Goal: Task Accomplishment & Management: Manage account settings

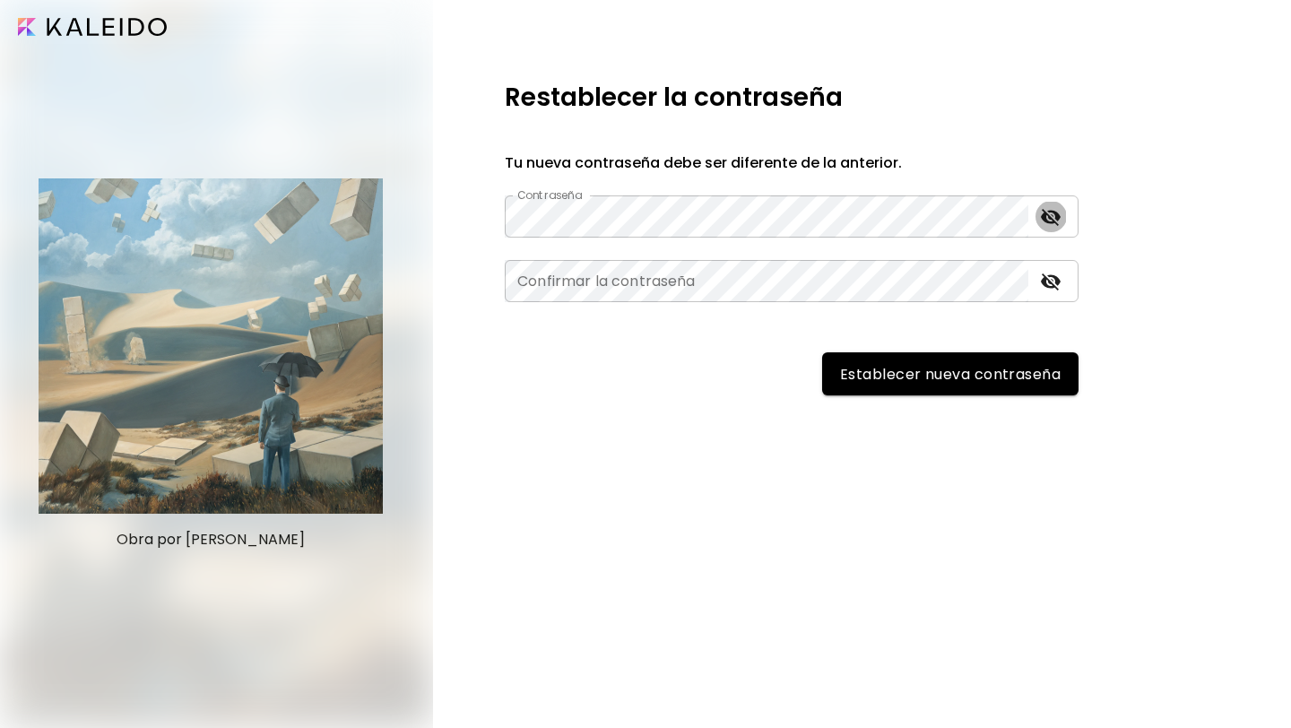
click at [1048, 214] on icon "toggle password visibility" at bounding box center [1051, 217] width 20 height 17
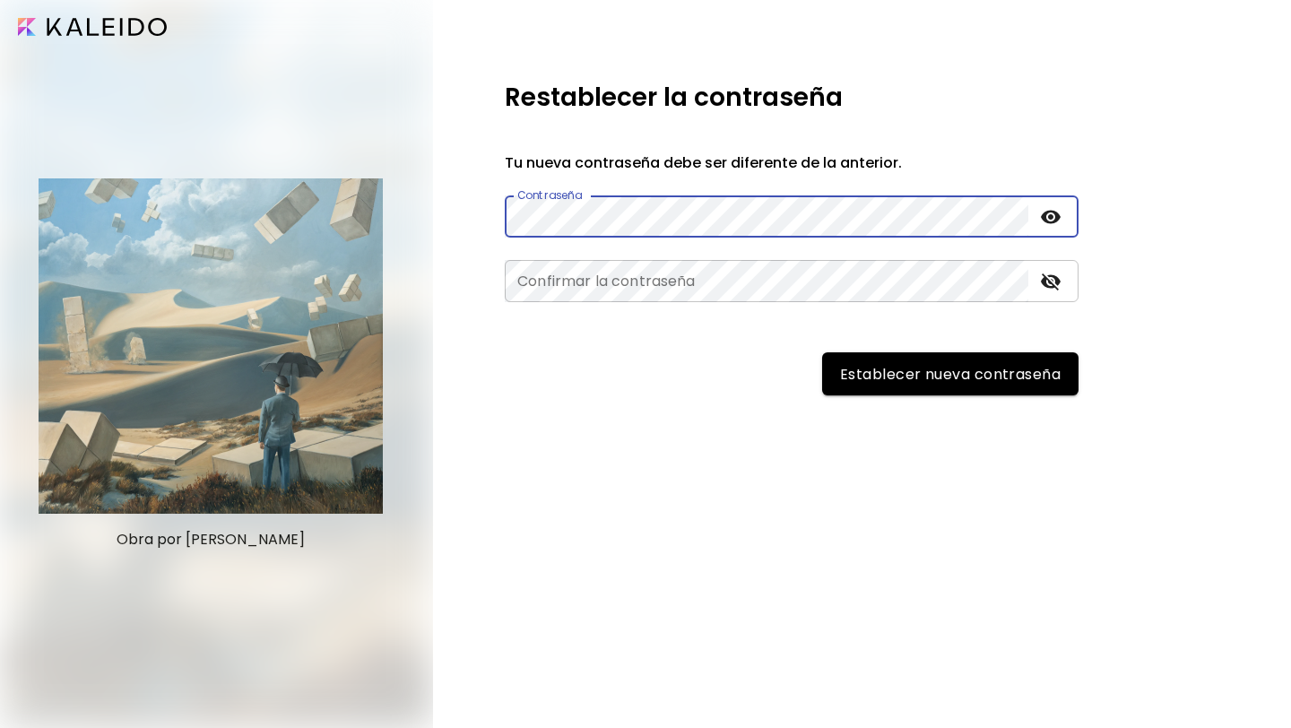
click at [417, 216] on div "Obra por [PERSON_NAME] Restablecer la contraseña Tu nueva contraseña debe ser d…" at bounding box center [645, 364] width 1291 height 728
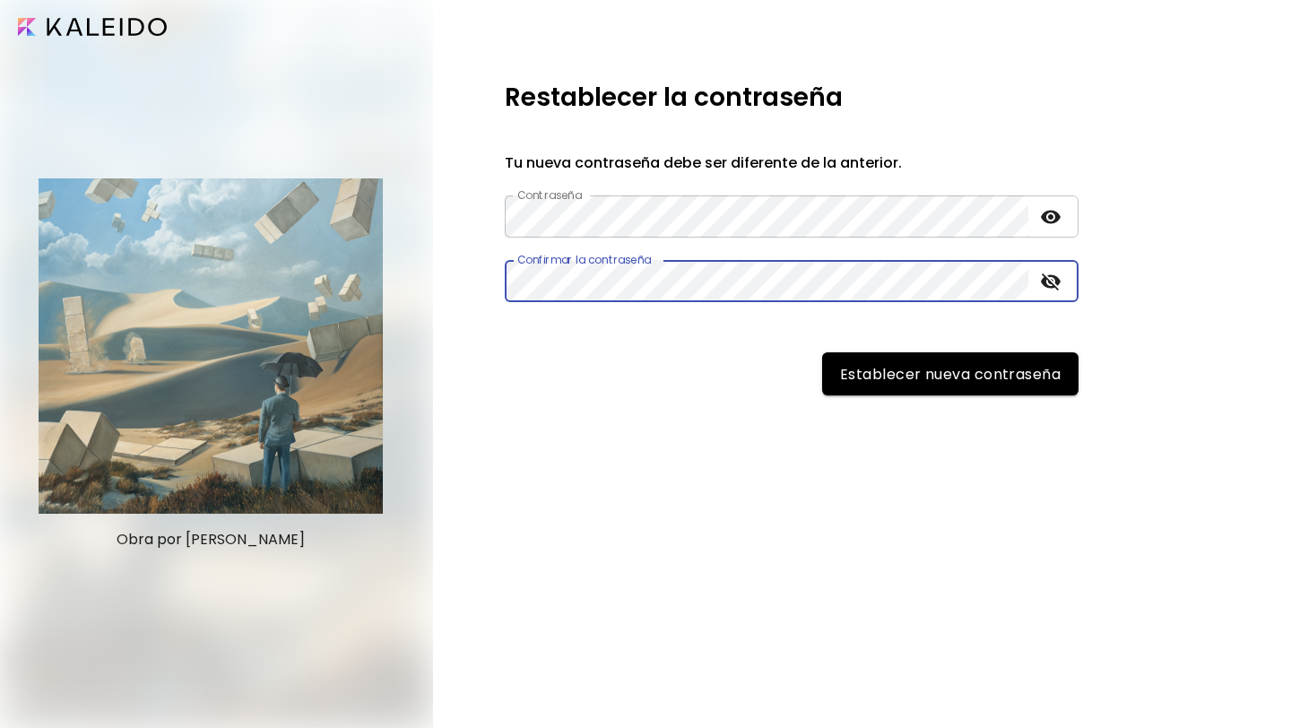
click at [943, 384] on span "Establecer nueva contraseña" at bounding box center [950, 374] width 221 height 19
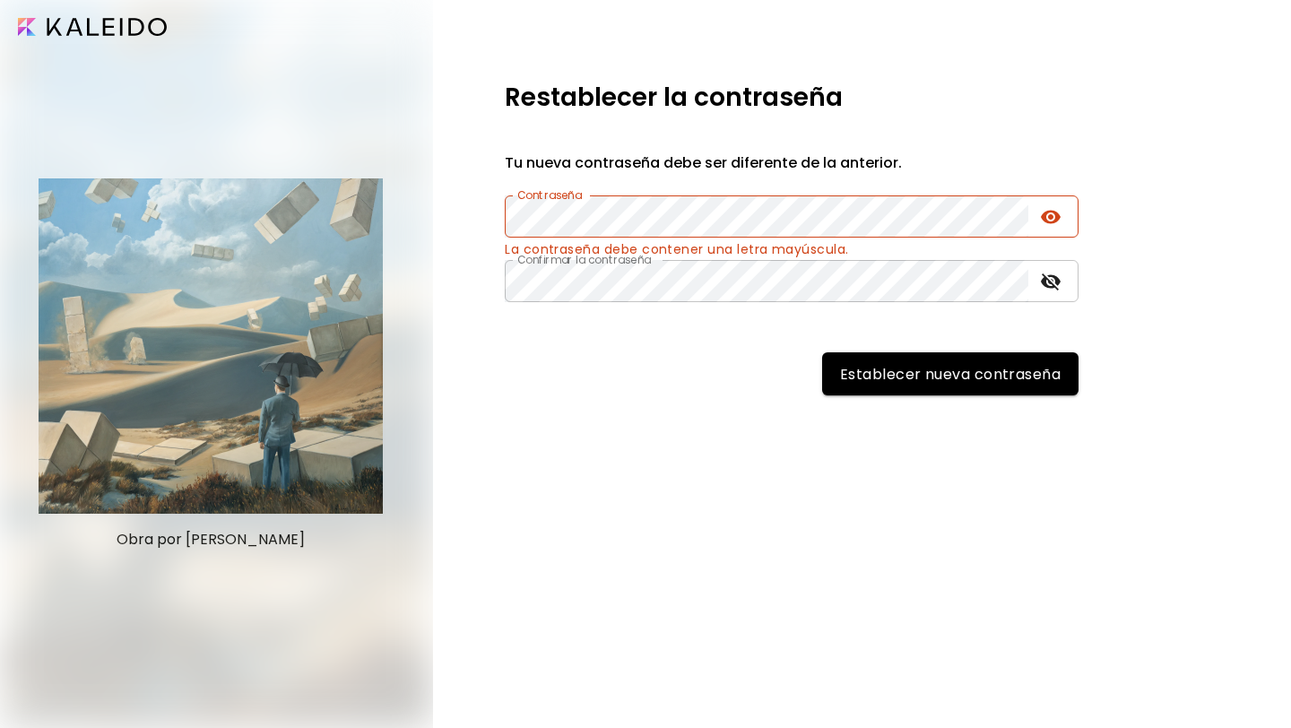
click at [998, 373] on span "Establecer nueva contraseña" at bounding box center [950, 374] width 221 height 19
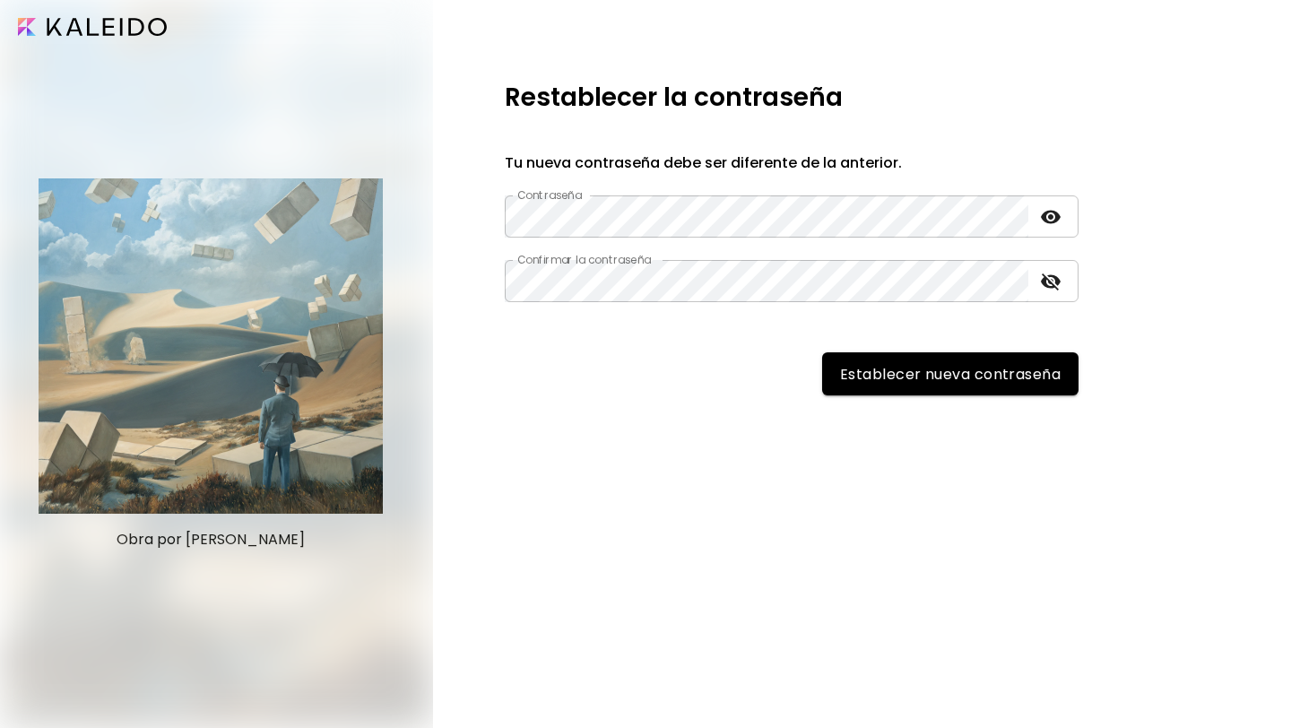
click at [908, 378] on span "Establecer nueva contraseña" at bounding box center [950, 374] width 221 height 19
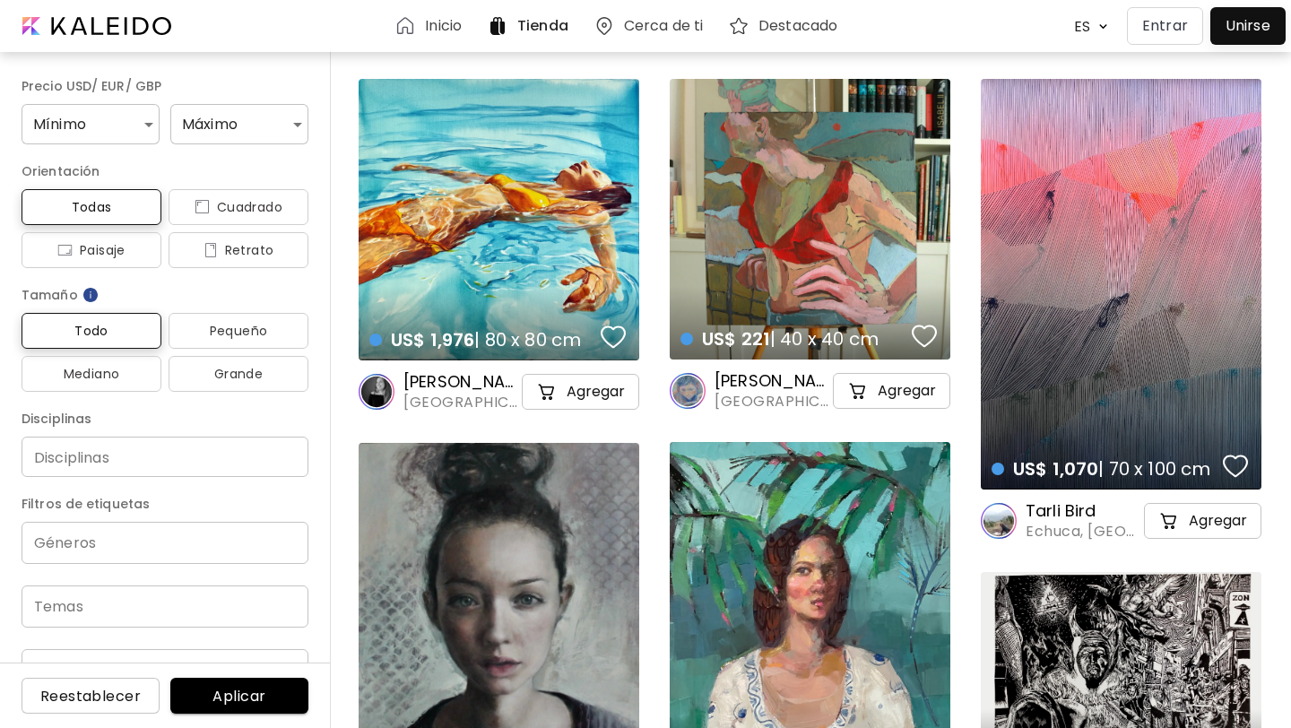
click at [1159, 27] on p "Entrar" at bounding box center [1165, 26] width 46 height 22
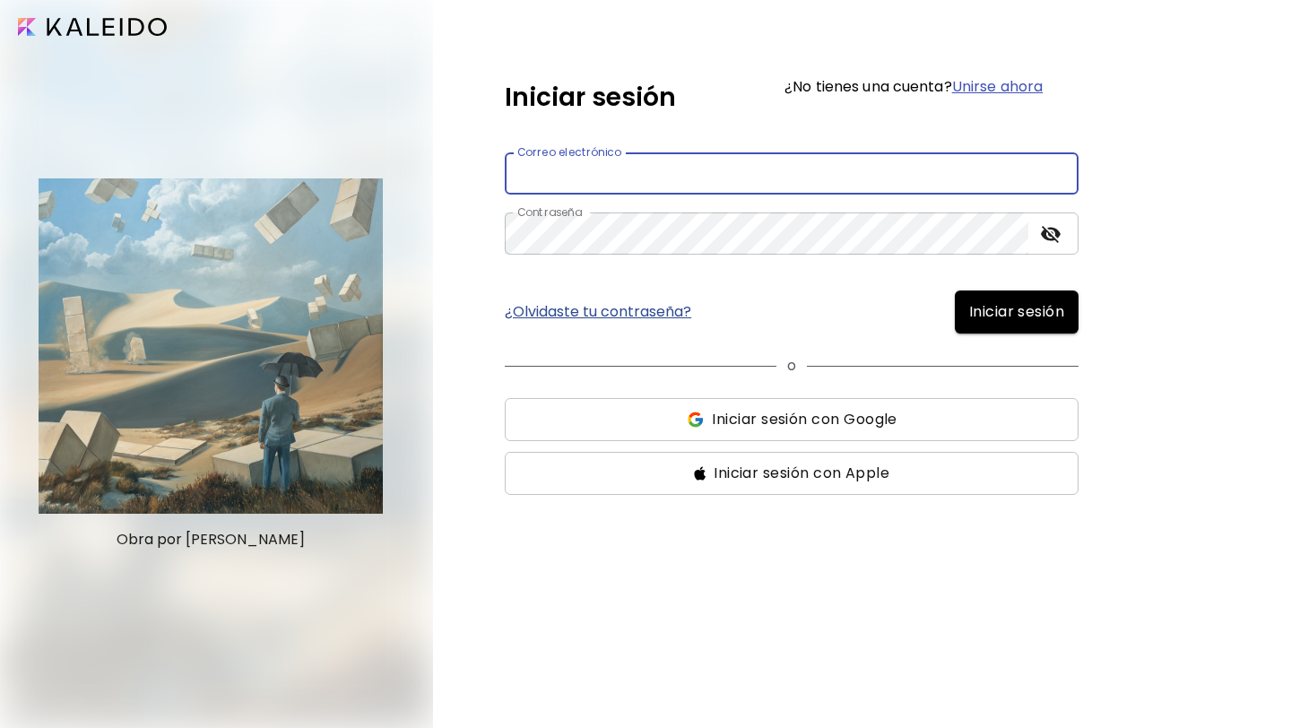
click at [744, 178] on input "email" at bounding box center [792, 173] width 574 height 42
type input "**********"
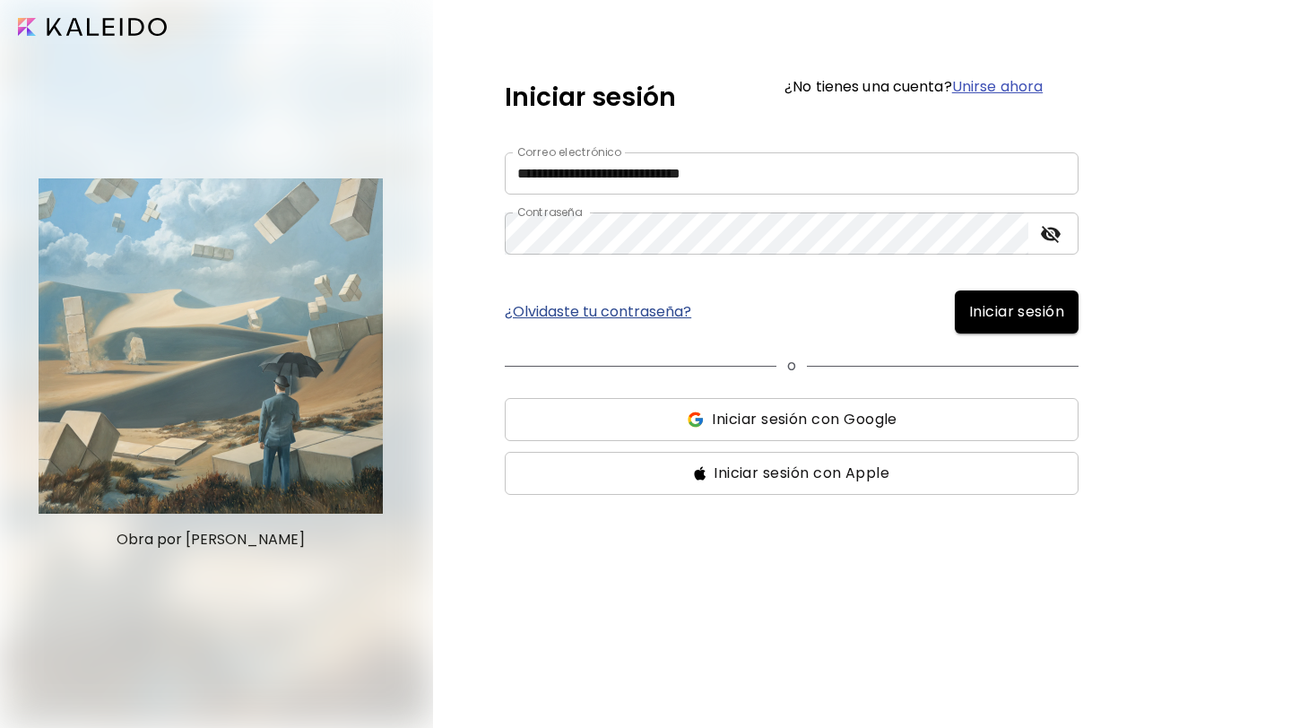
click at [982, 306] on span "Iniciar sesión" at bounding box center [1016, 312] width 95 height 22
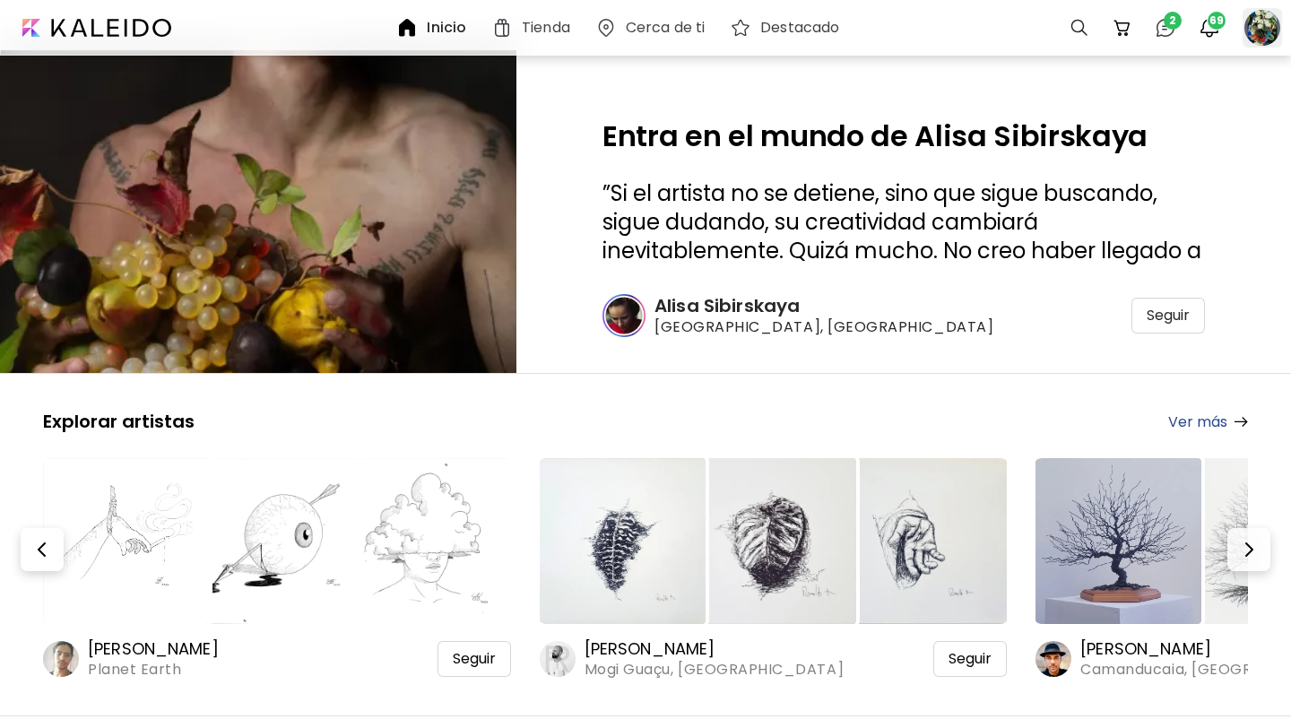
click at [1265, 30] on div at bounding box center [1262, 27] width 39 height 39
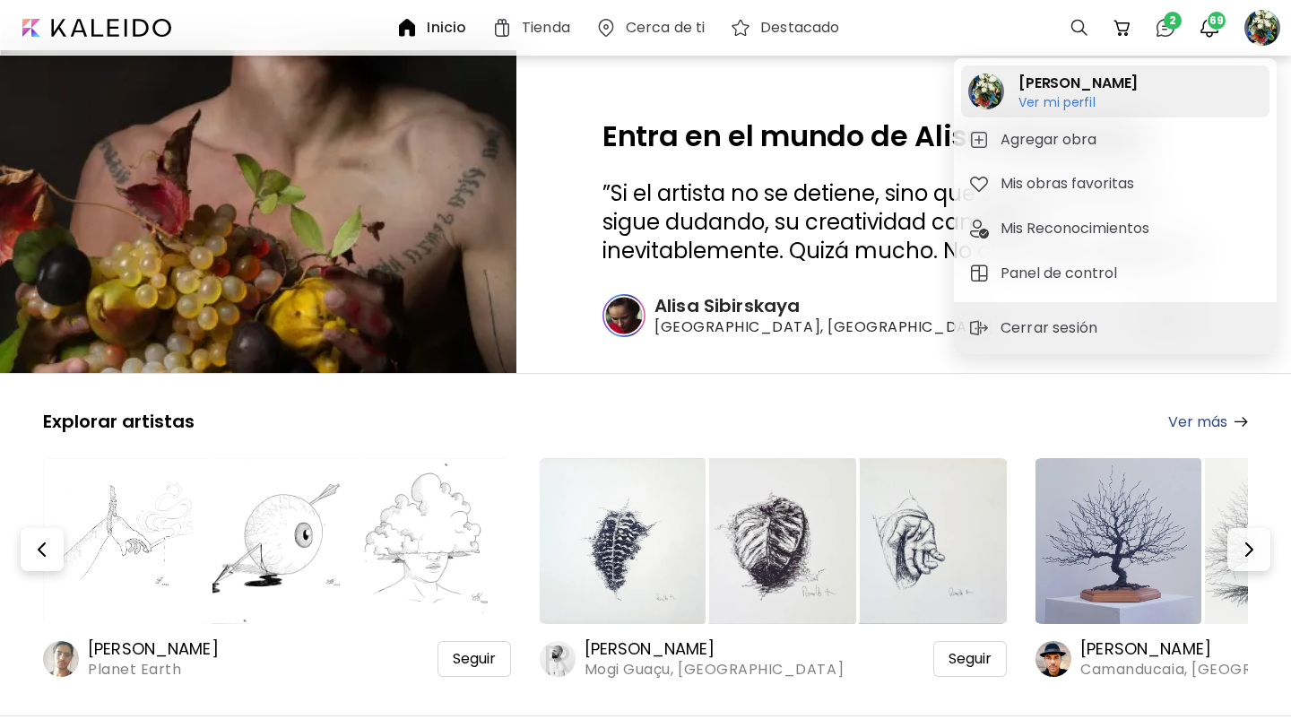
click at [1053, 100] on h6 "Ver mi perfil" at bounding box center [1077, 102] width 119 height 16
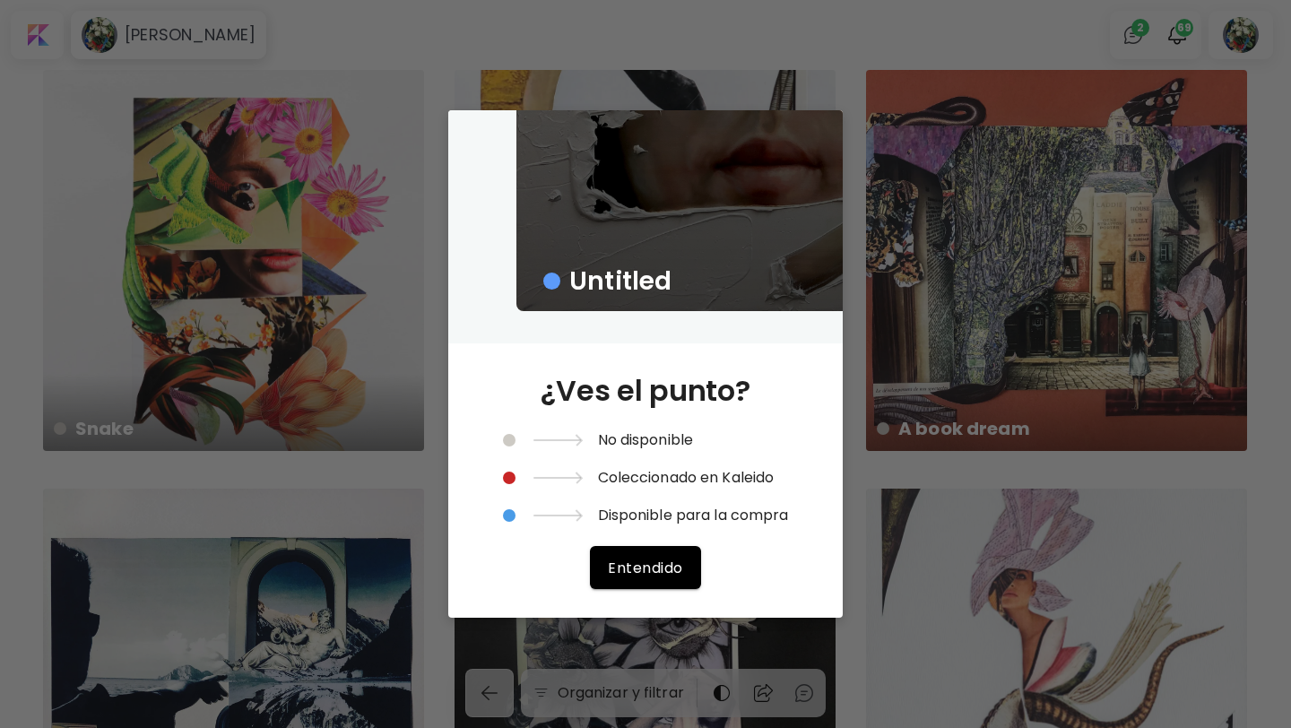
click at [639, 568] on span "Entendido" at bounding box center [645, 568] width 74 height 19
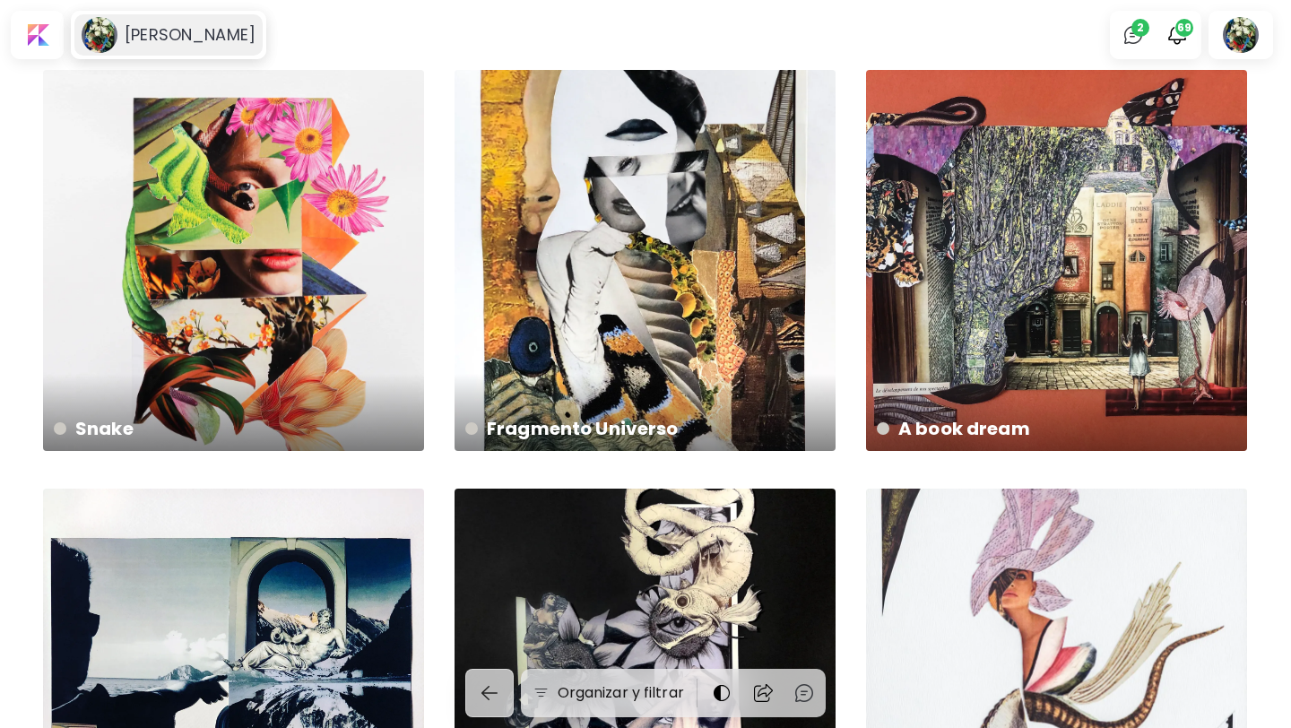
click at [159, 37] on h6 "[PERSON_NAME]" at bounding box center [190, 35] width 131 height 22
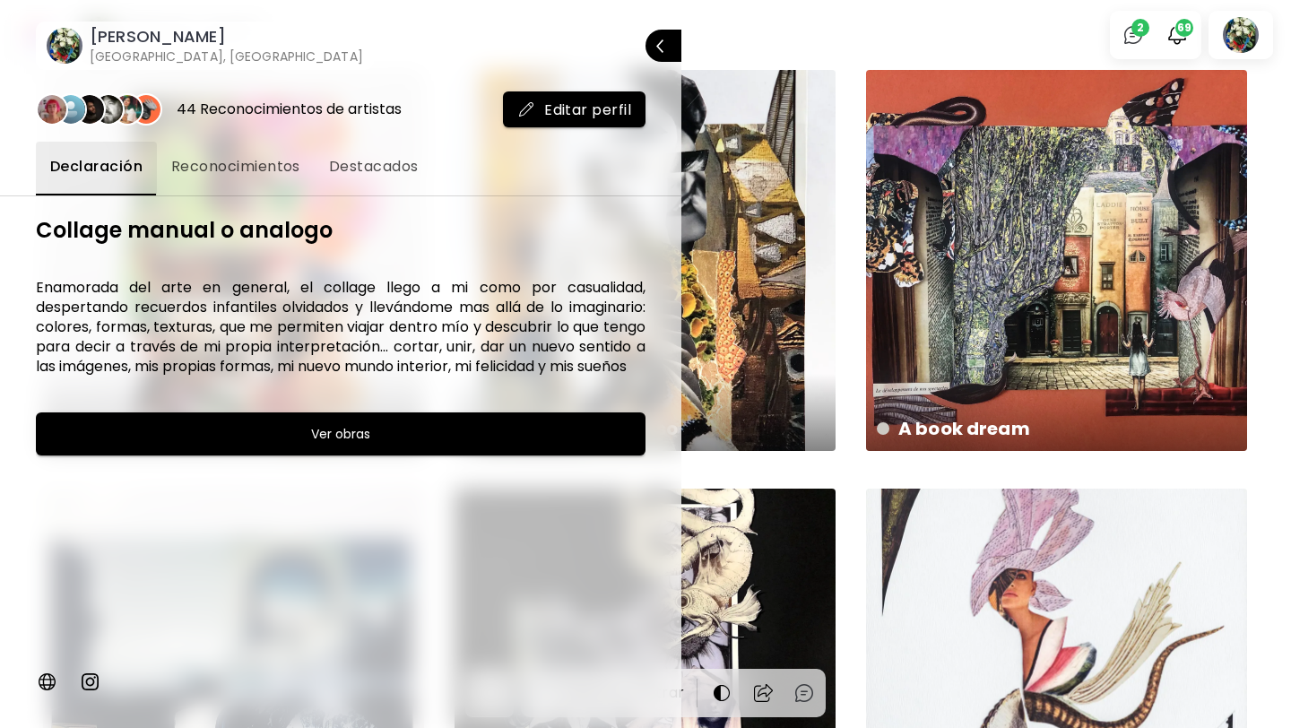
click at [734, 30] on div at bounding box center [645, 364] width 1291 height 728
